Goal: Task Accomplishment & Management: Manage account settings

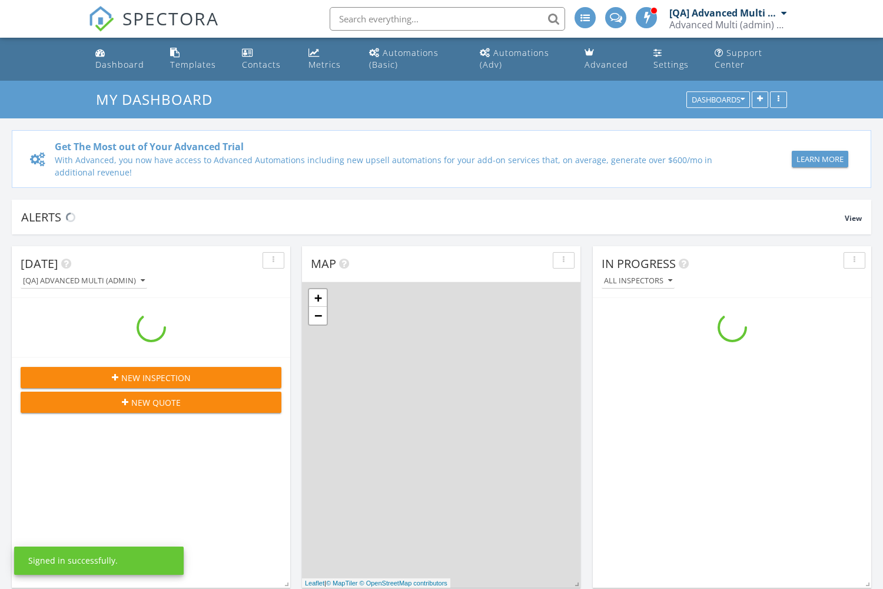
scroll to position [1072, 884]
click at [522, 52] on div "Automations (Adv)" at bounding box center [514, 58] width 69 height 23
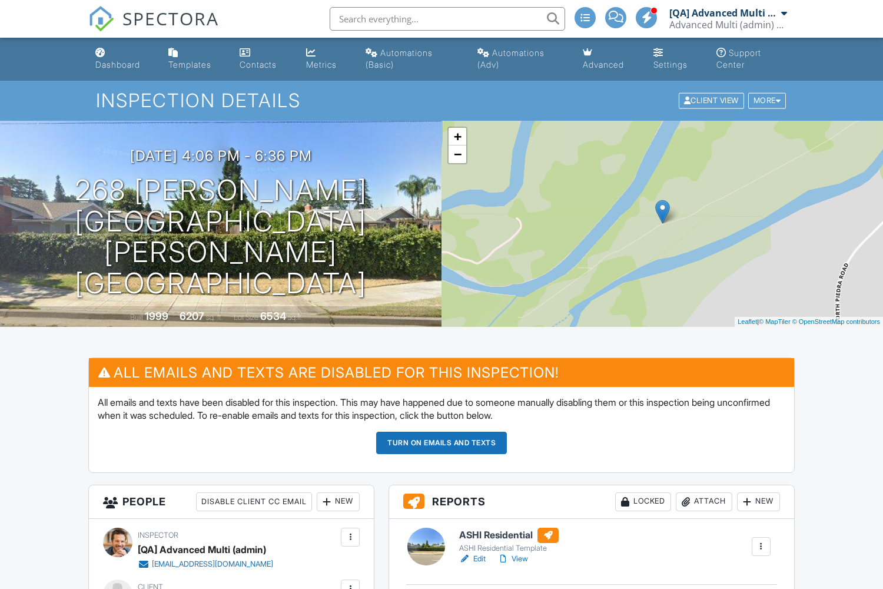
click at [442, 442] on button "Turn on emails and texts" at bounding box center [441, 443] width 131 height 22
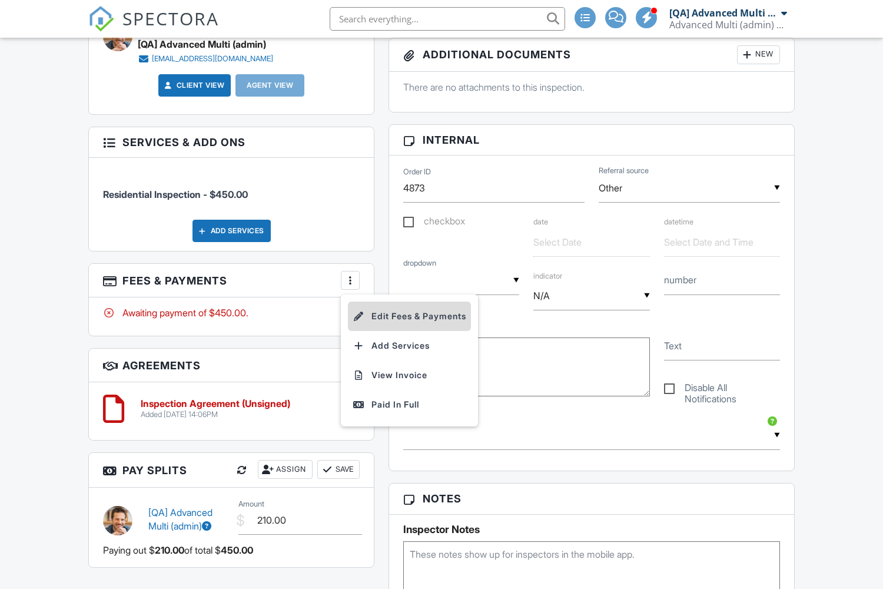
click at [412, 330] on li "Edit Fees & Payments" at bounding box center [409, 315] width 123 height 29
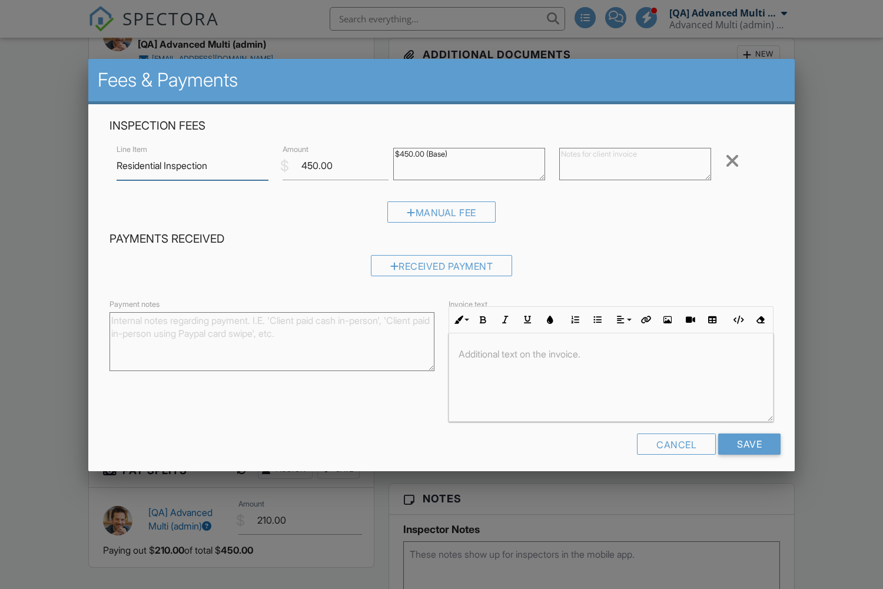
click at [732, 161] on div at bounding box center [732, 160] width 14 height 19
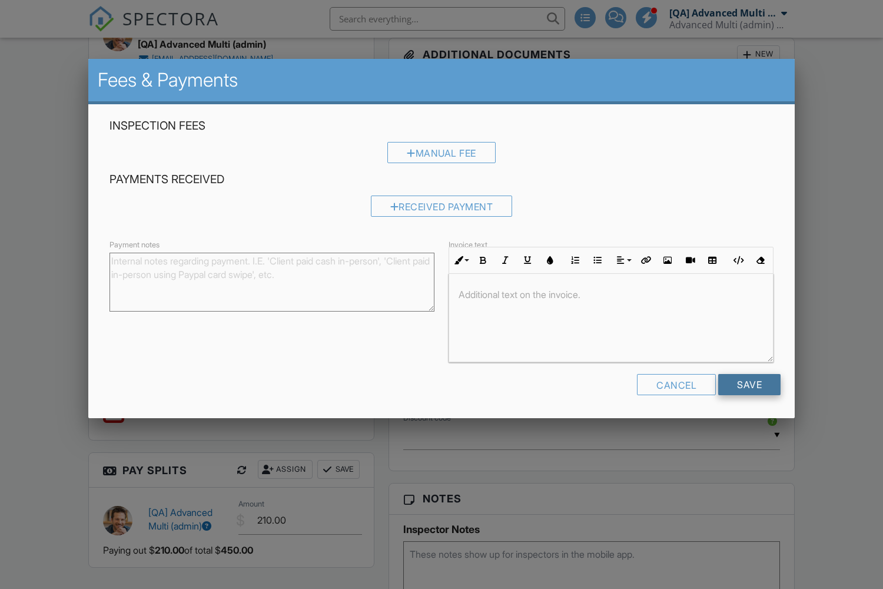
click at [749, 384] on input "Save" at bounding box center [749, 384] width 62 height 21
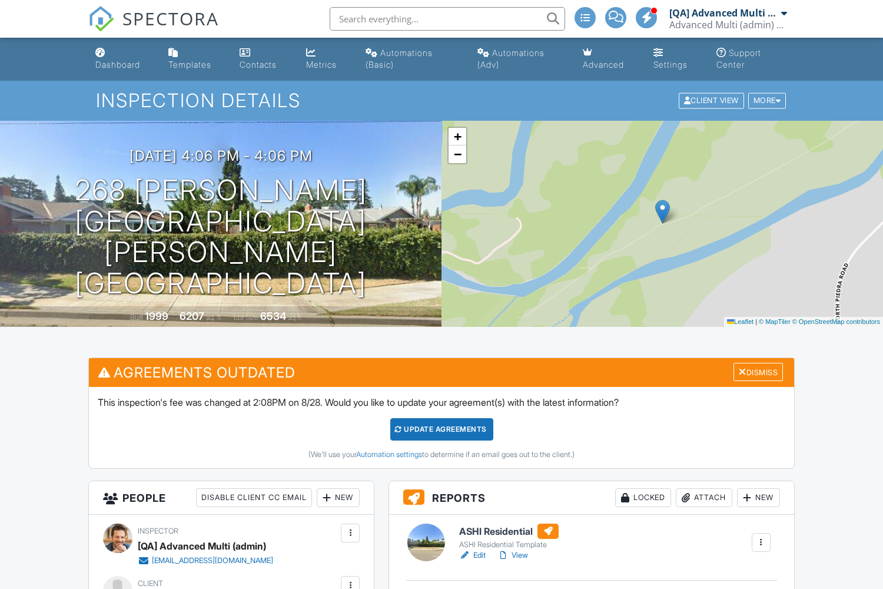
click at [441, 429] on div "Update Agreements" at bounding box center [441, 429] width 103 height 22
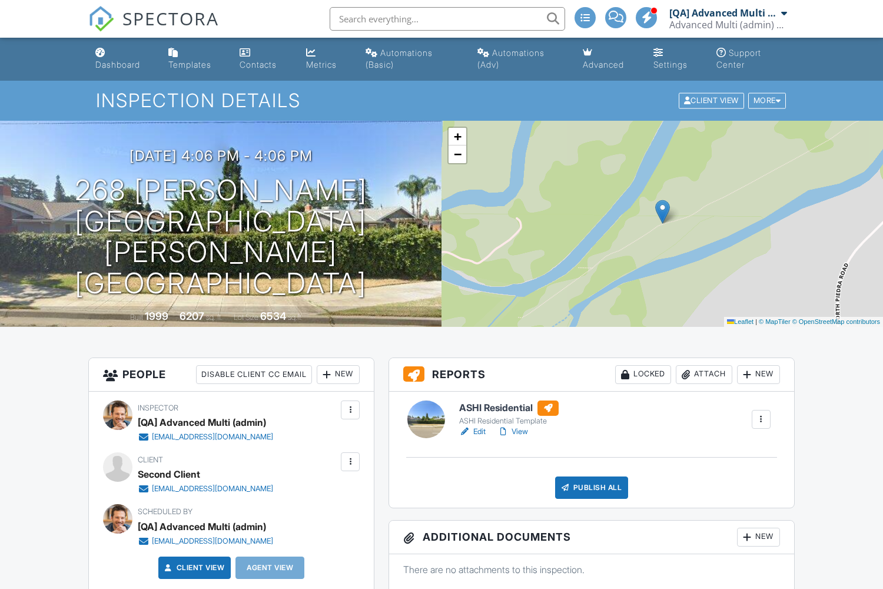
scroll to position [1331, 0]
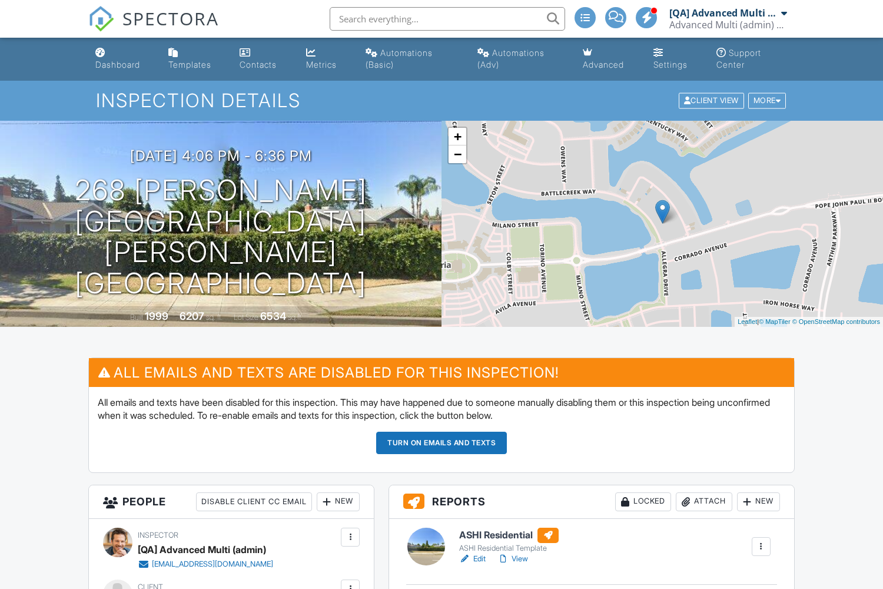
click at [442, 442] on button "Turn on emails and texts" at bounding box center [441, 443] width 131 height 22
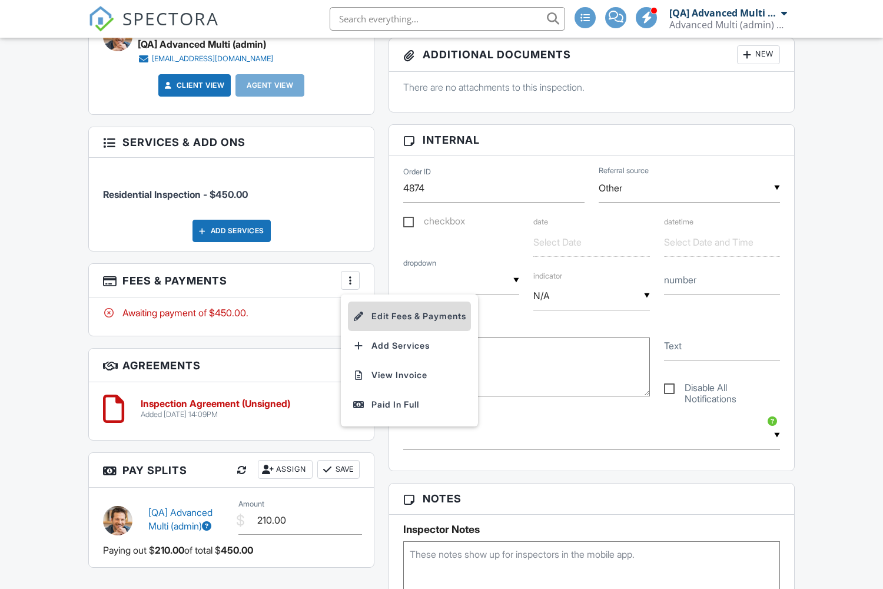
click at [412, 330] on li "Edit Fees & Payments" at bounding box center [409, 315] width 123 height 29
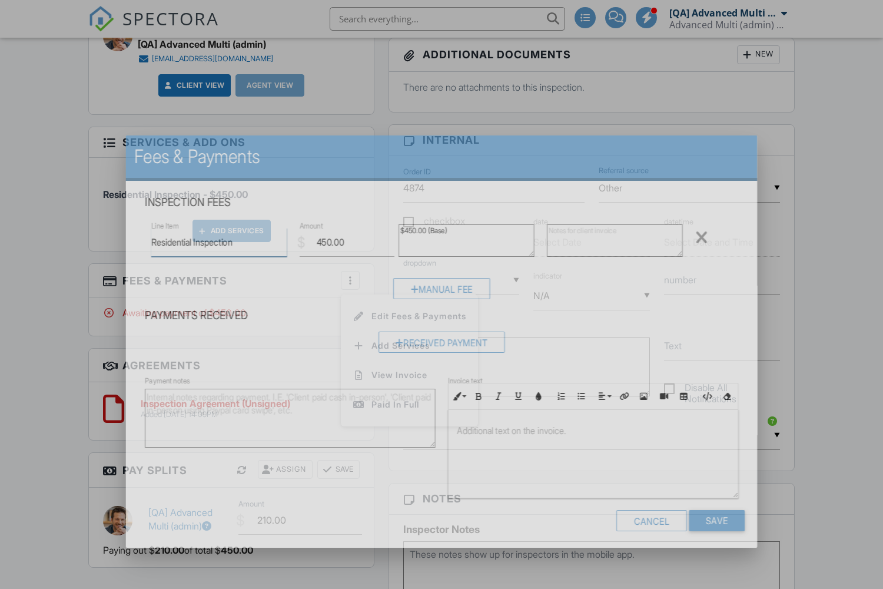
click at [708, 228] on div at bounding box center [701, 237] width 12 height 19
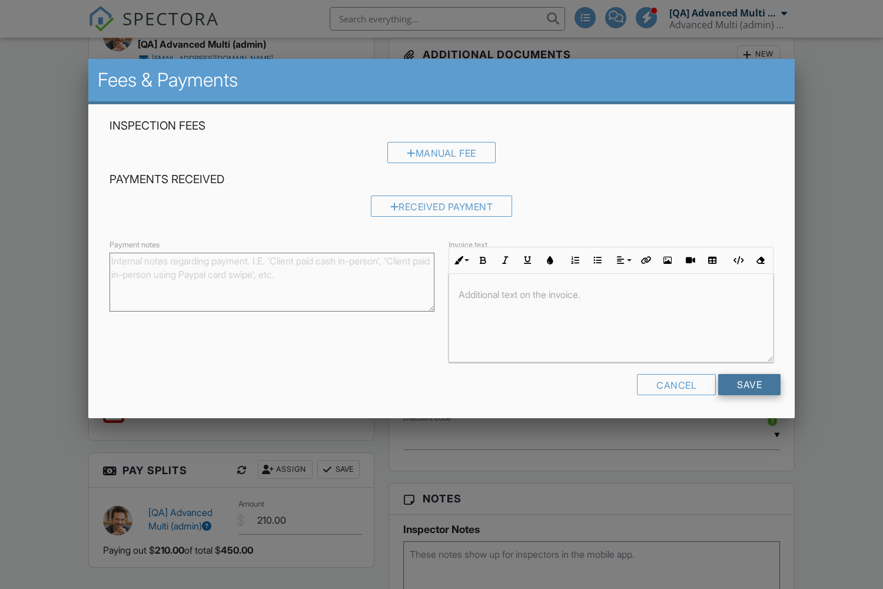
click at [749, 384] on input "Save" at bounding box center [749, 384] width 62 height 21
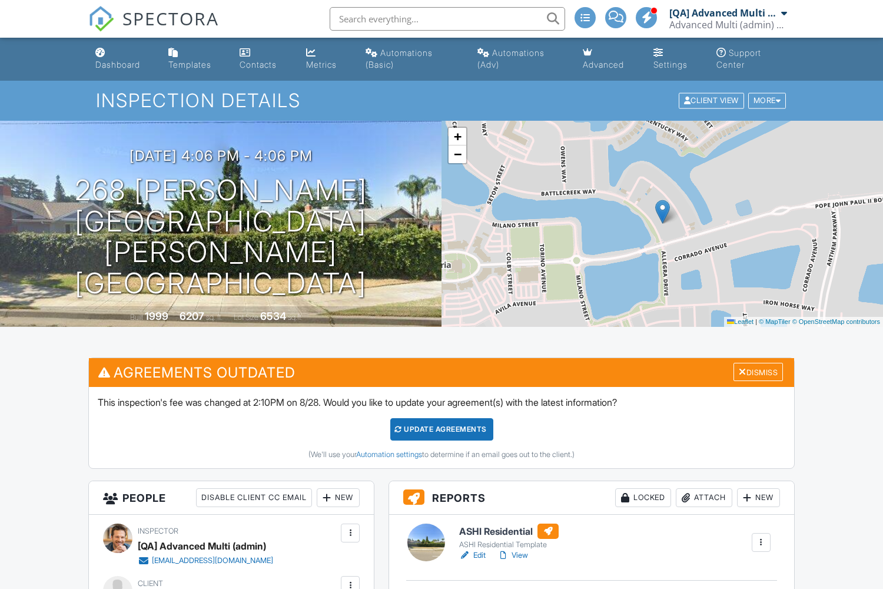
click at [441, 429] on div "Update Agreements" at bounding box center [441, 429] width 103 height 22
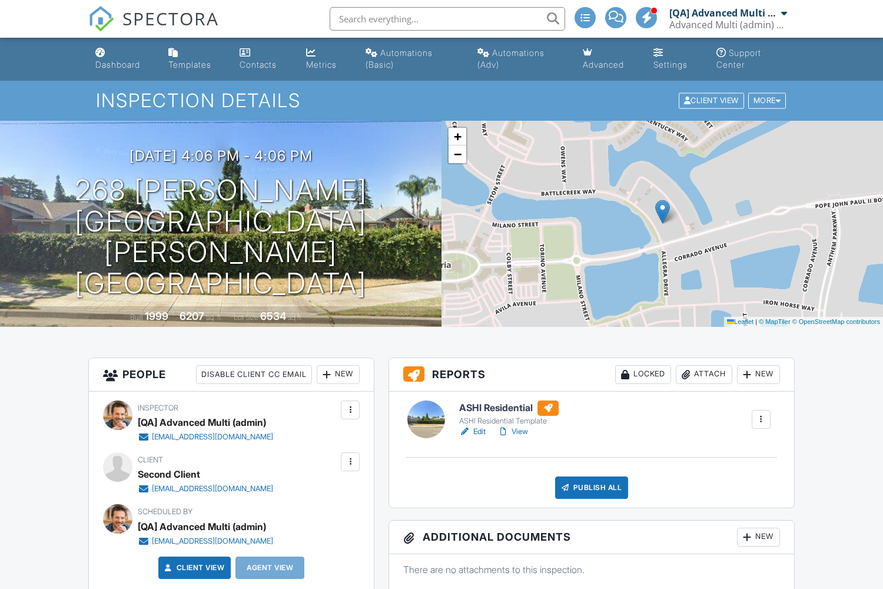
scroll to position [1331, 0]
